Goal: Information Seeking & Learning: Learn about a topic

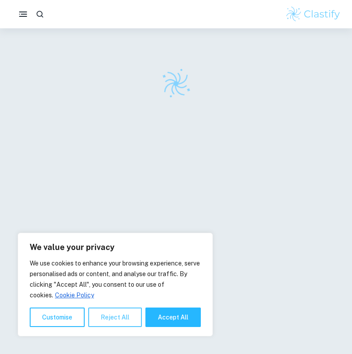
click at [120, 317] on button "Reject All" at bounding box center [115, 317] width 54 height 19
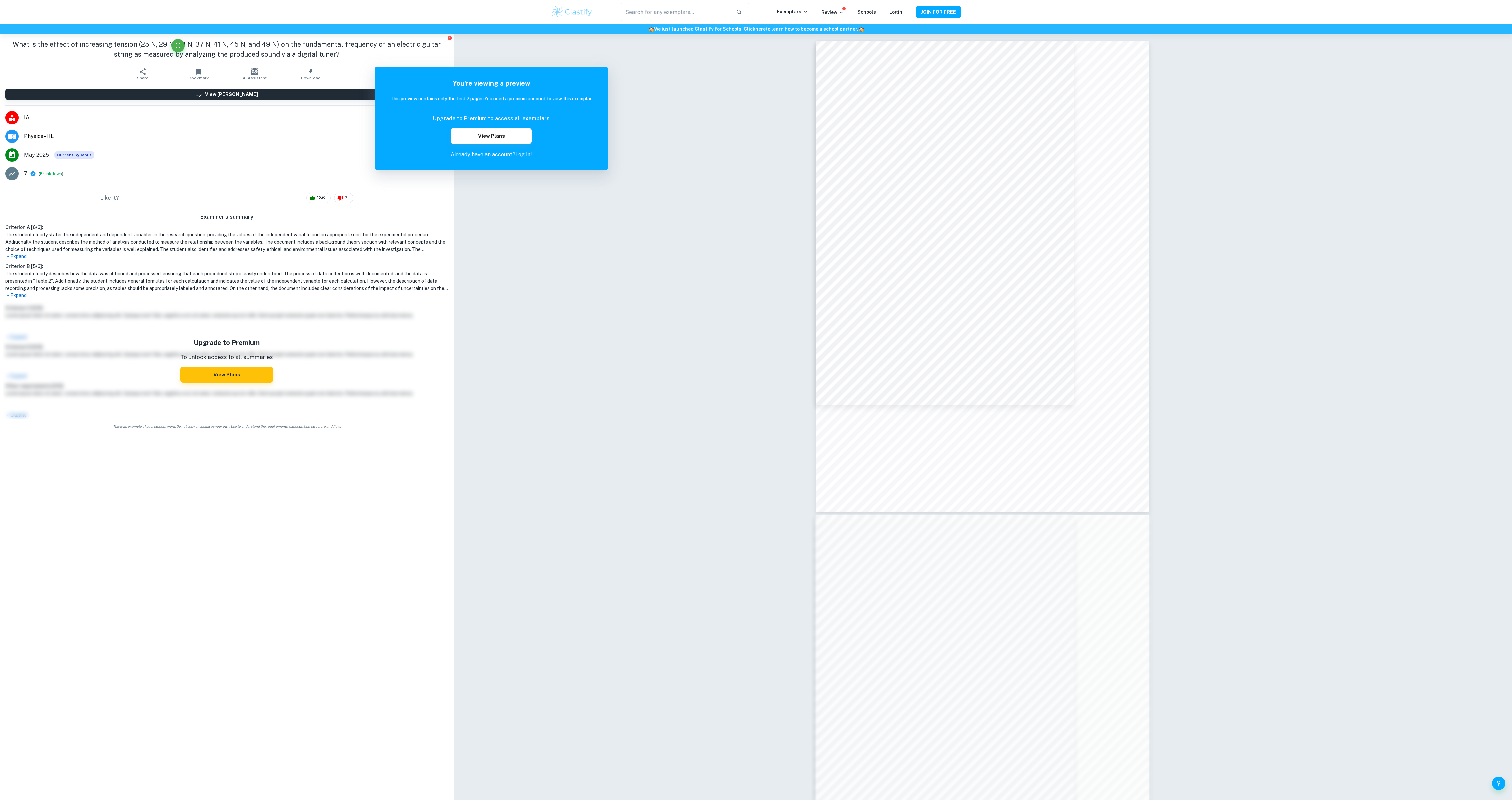
click at [264, 266] on div "Correct Other requirements Comment Unlock access to all examiner comments with …" at bounding box center [983, 533] width 1059 height 999
